Goal: Go to known website

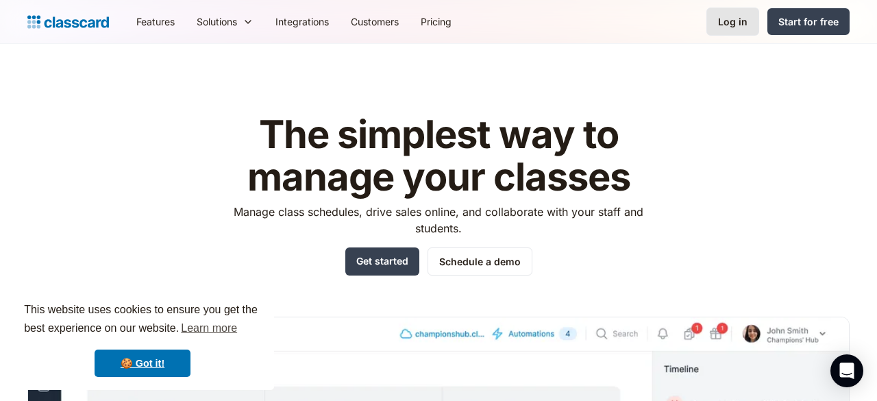
click at [738, 24] on div "Log in" at bounding box center [732, 21] width 29 height 14
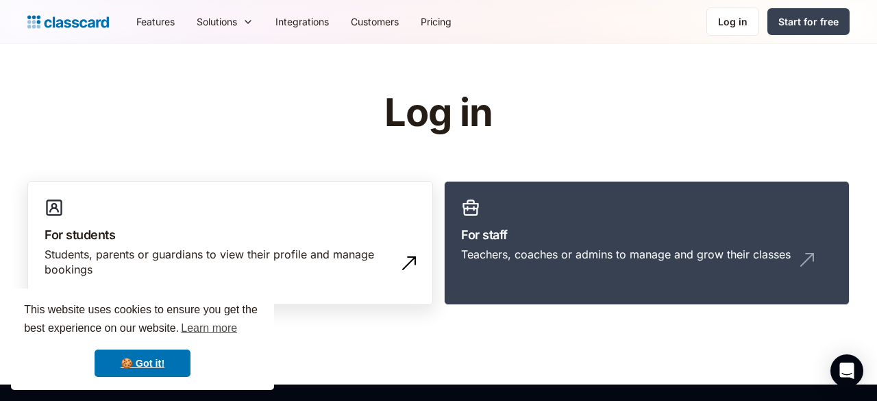
click at [369, 223] on link "For students Students, parents or guardians to view their profile and manage bo…" at bounding box center [230, 243] width 406 height 125
click at [285, 103] on h1 "Log in" at bounding box center [438, 113] width 435 height 42
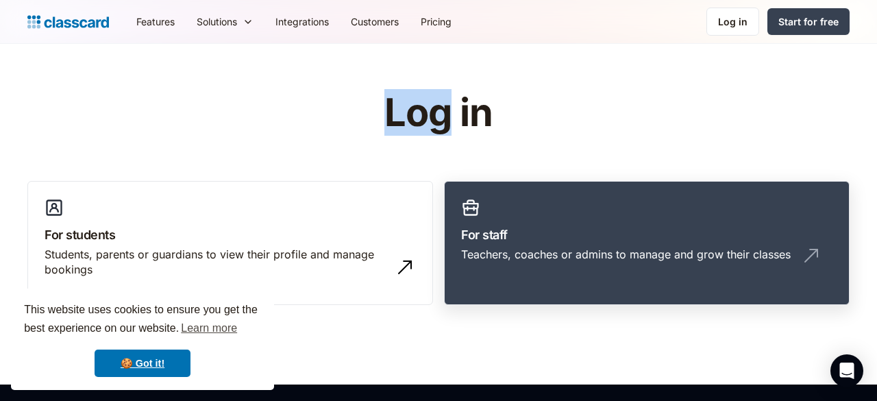
click at [553, 234] on h3 "For staff" at bounding box center [646, 234] width 371 height 18
